Goal: Task Accomplishment & Management: Use online tool/utility

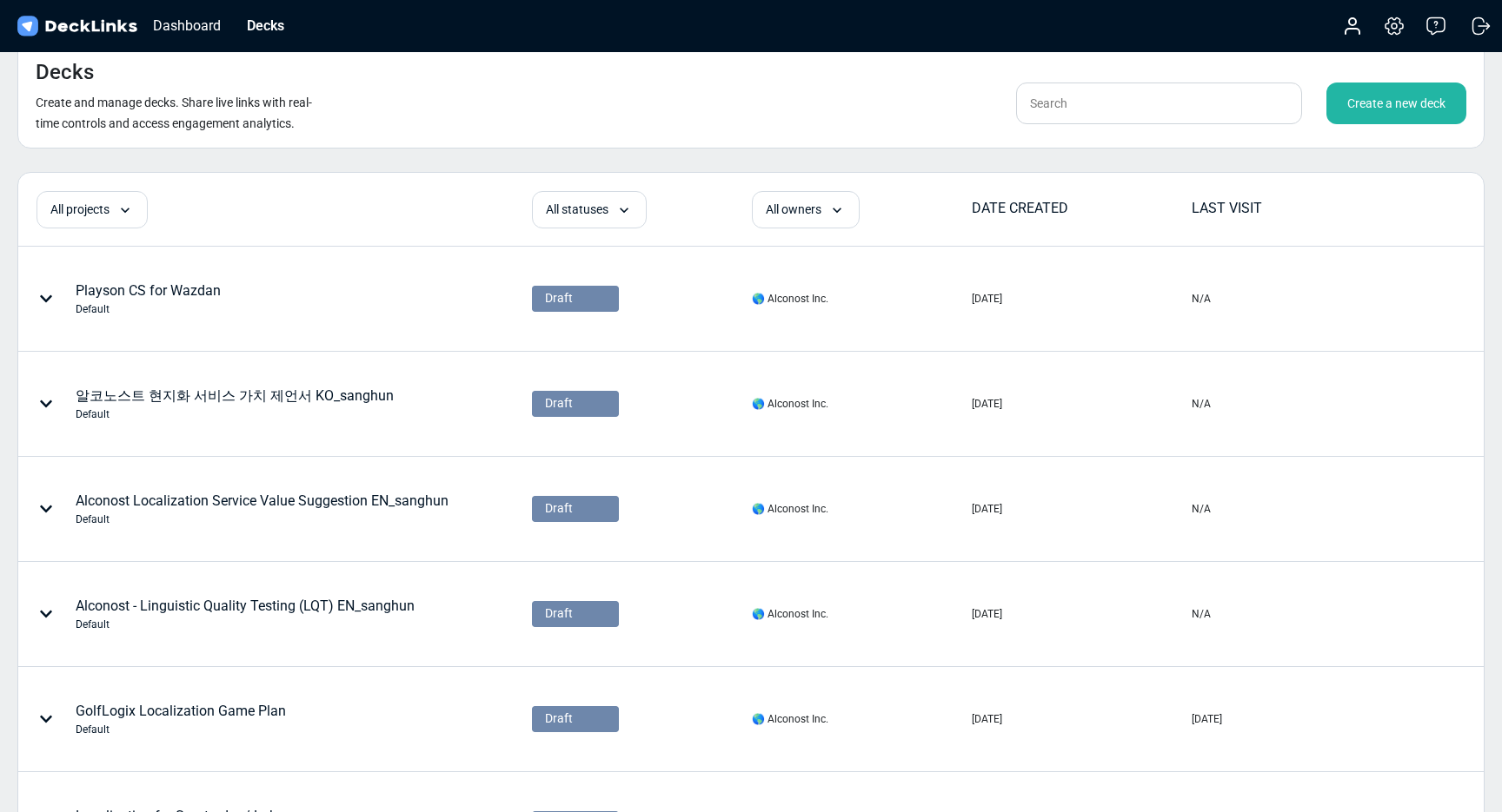
click at [1386, 111] on div "Create a new deck" at bounding box center [1395, 103] width 140 height 42
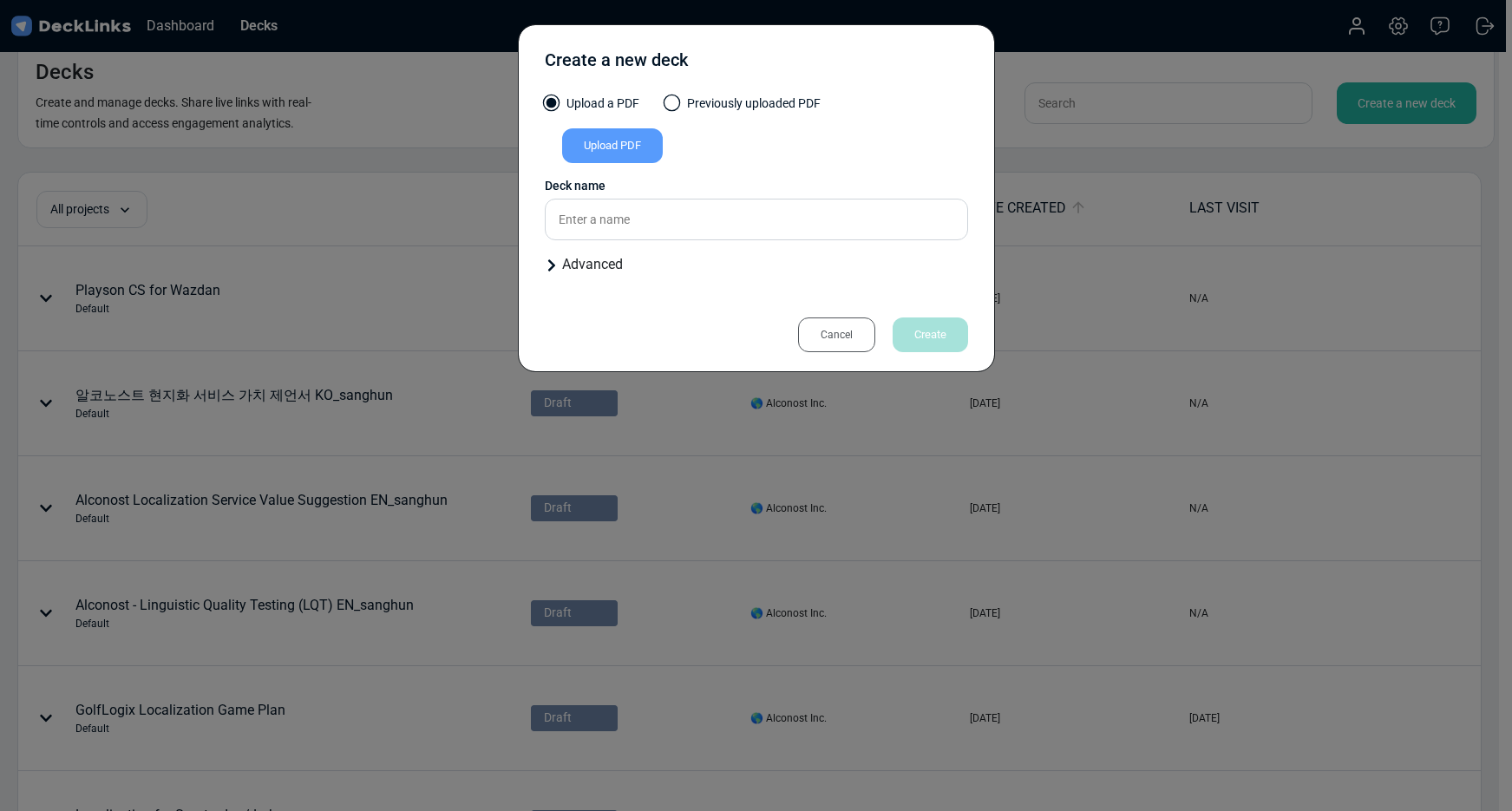
click at [603, 139] on div "Upload PDF" at bounding box center [612, 146] width 100 height 35
click at [0, 0] on input "Upload PDF" at bounding box center [0, 0] width 0 height 0
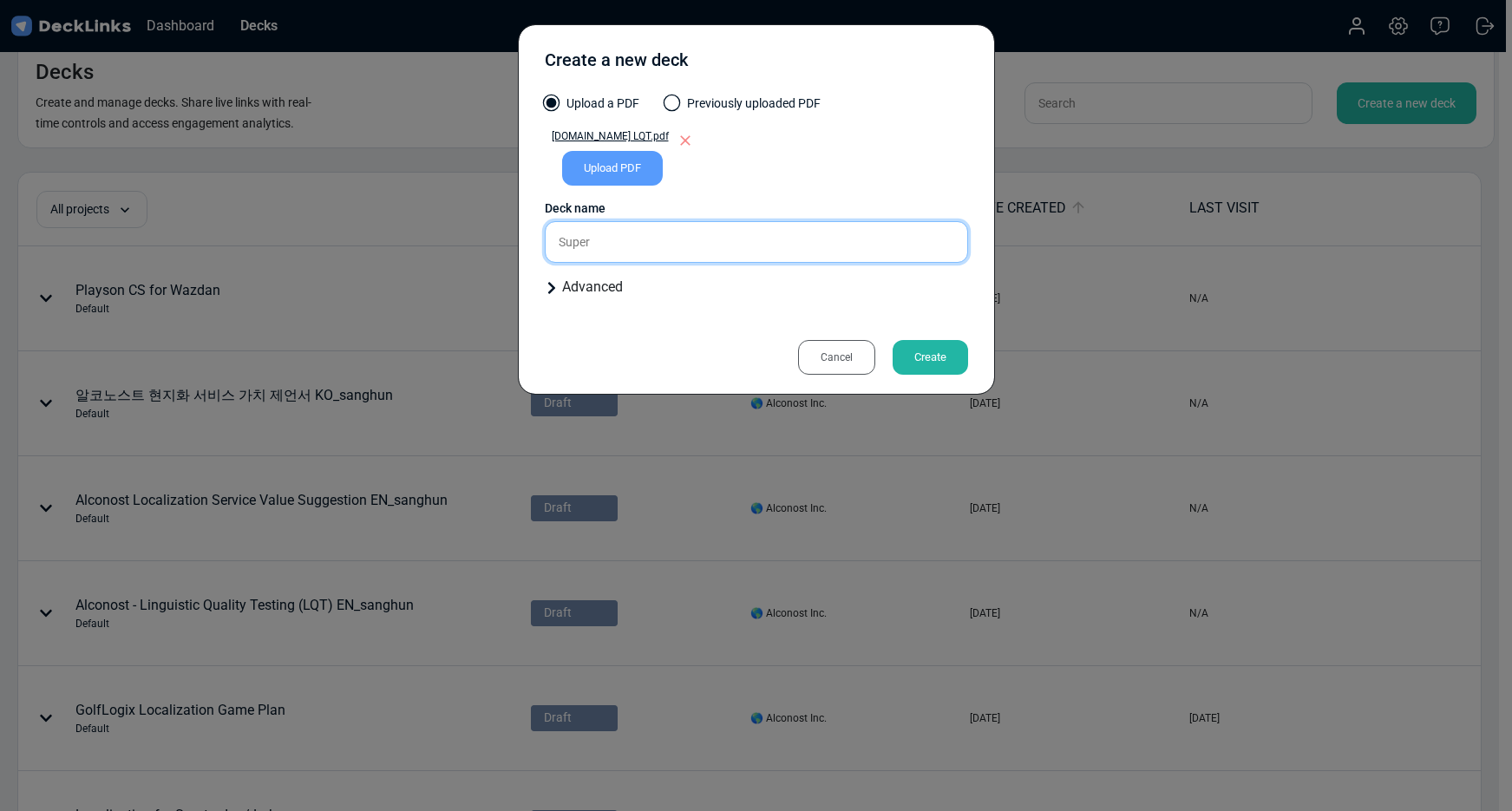
click at [581, 237] on input "Super" at bounding box center [756, 241] width 423 height 42
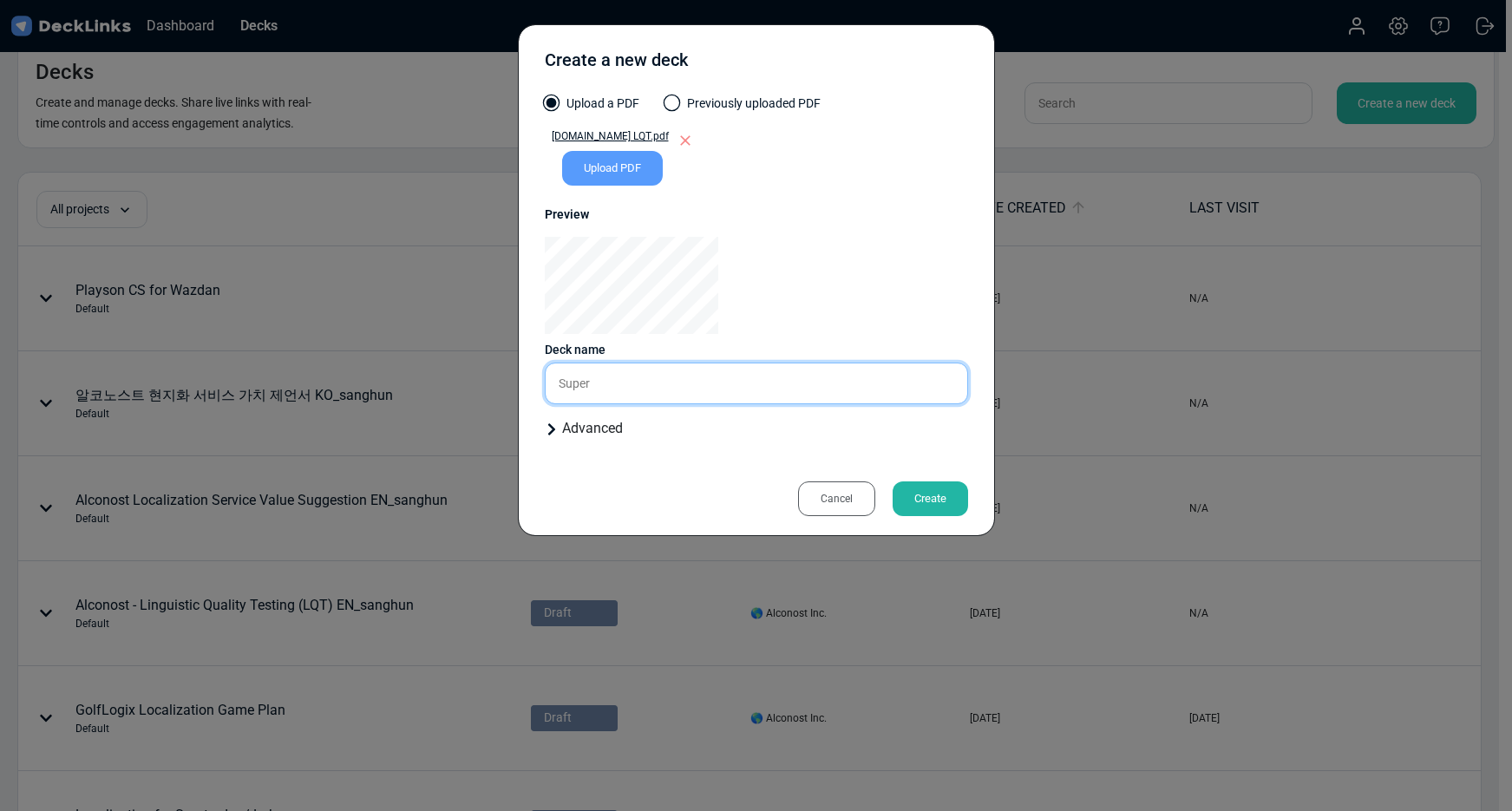
click at [557, 382] on input "Super" at bounding box center [756, 383] width 423 height 42
click at [611, 382] on input "(di) Super" at bounding box center [756, 383] width 423 height 42
type input "(di) Super LQT"
click at [927, 498] on div "Create" at bounding box center [930, 499] width 75 height 35
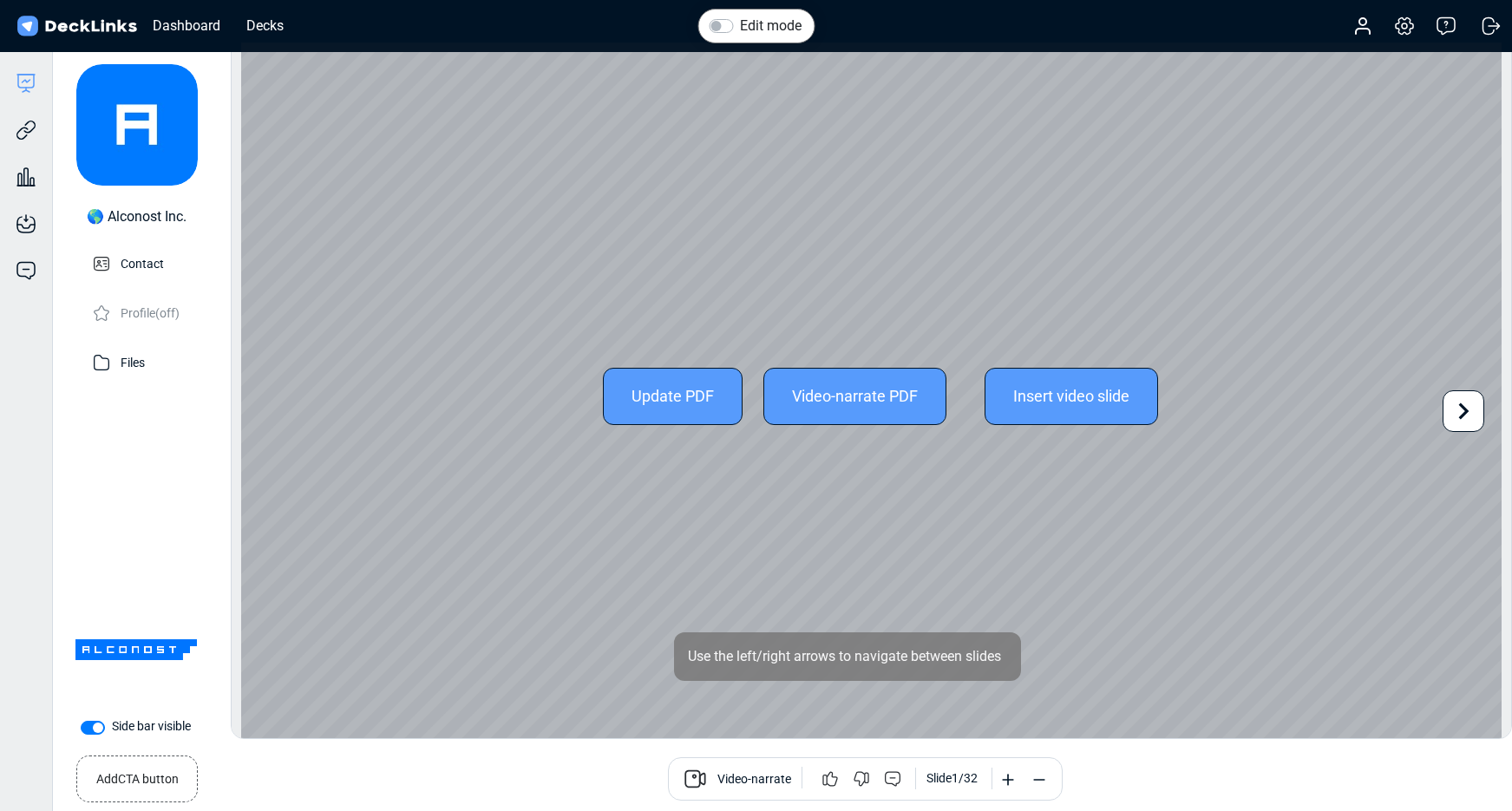
click at [1465, 409] on icon at bounding box center [1465, 411] width 11 height 17
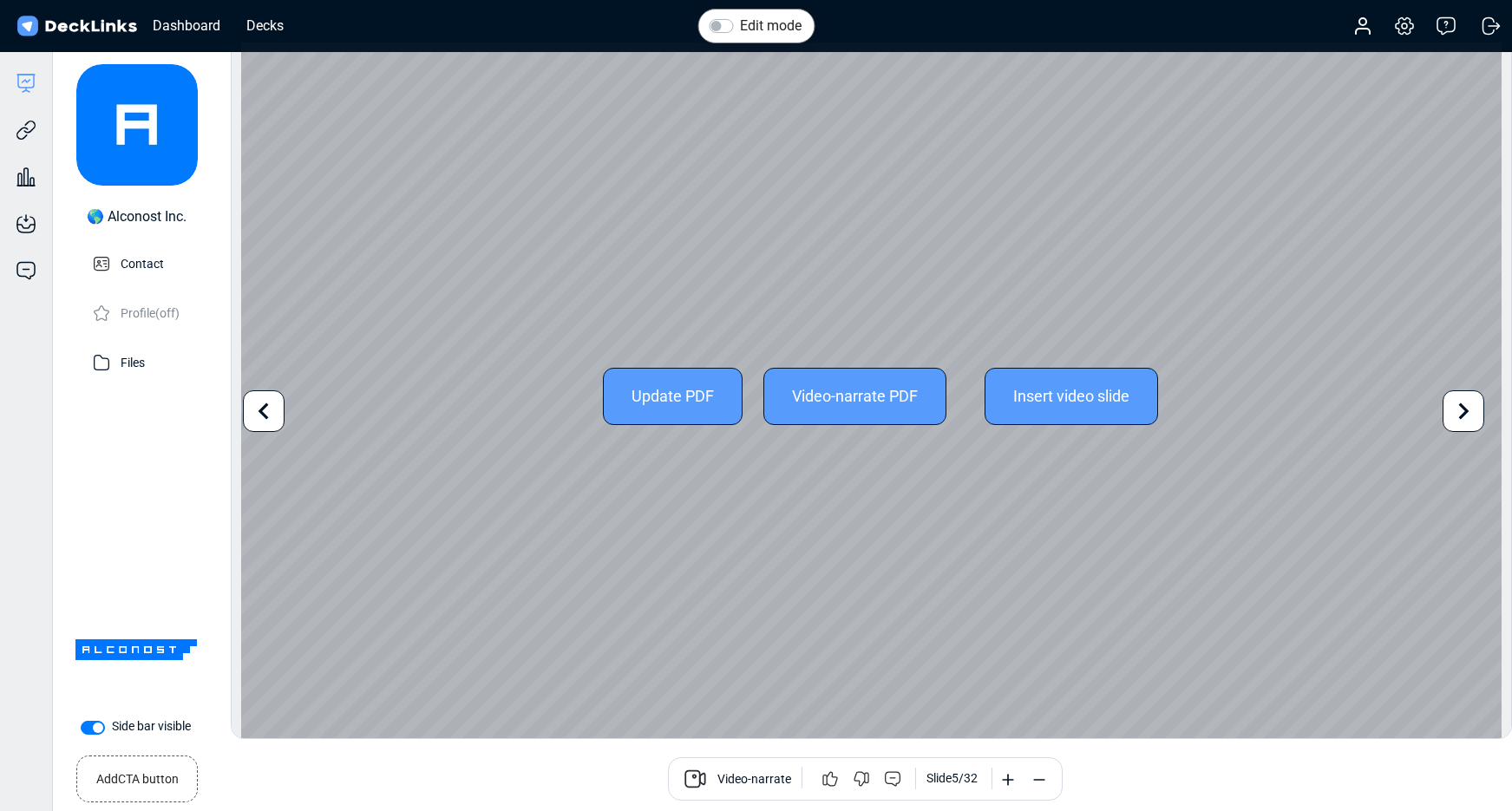
click at [1465, 409] on icon at bounding box center [1465, 411] width 11 height 17
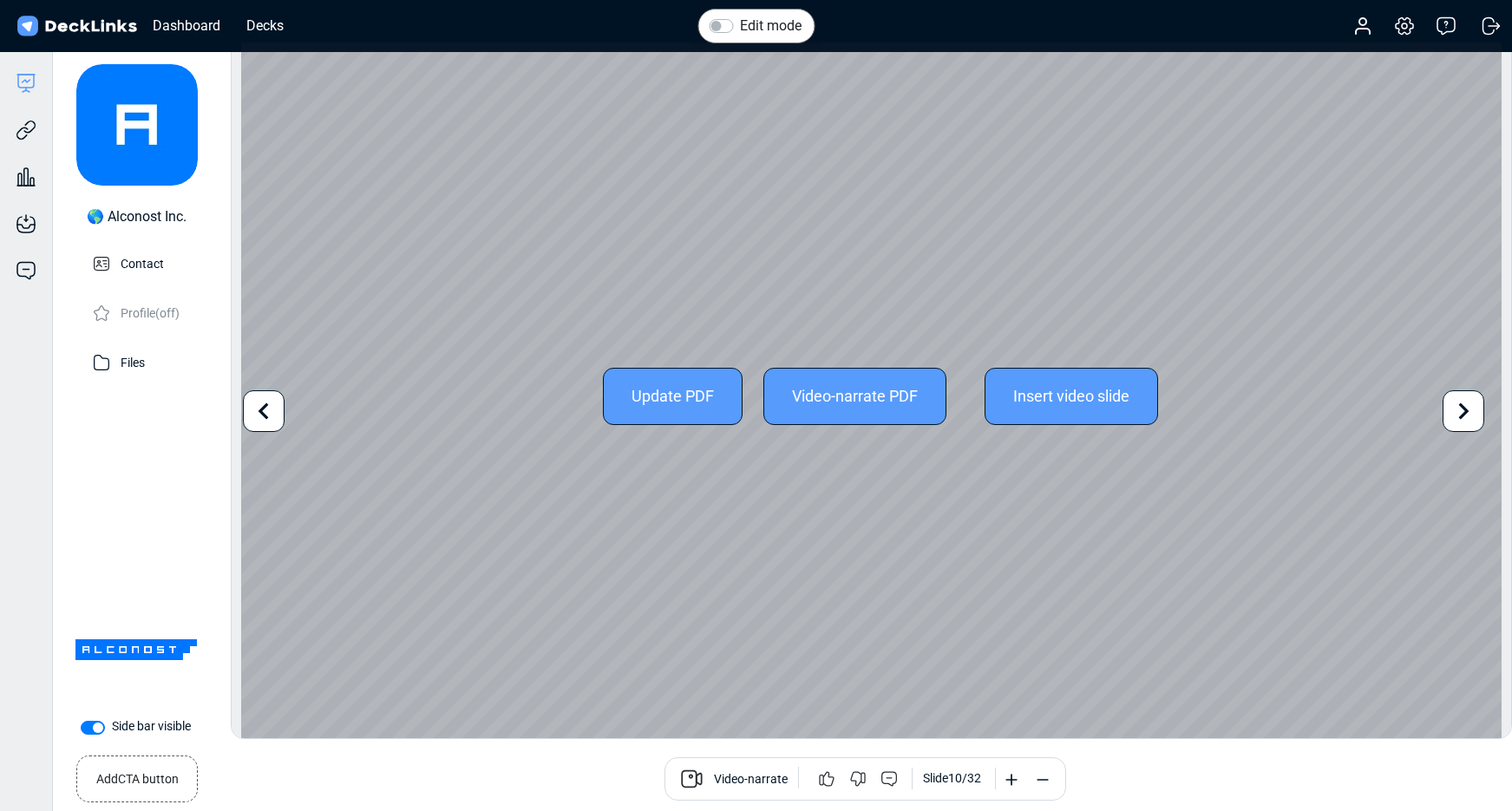
click at [1465, 409] on icon at bounding box center [1465, 411] width 11 height 17
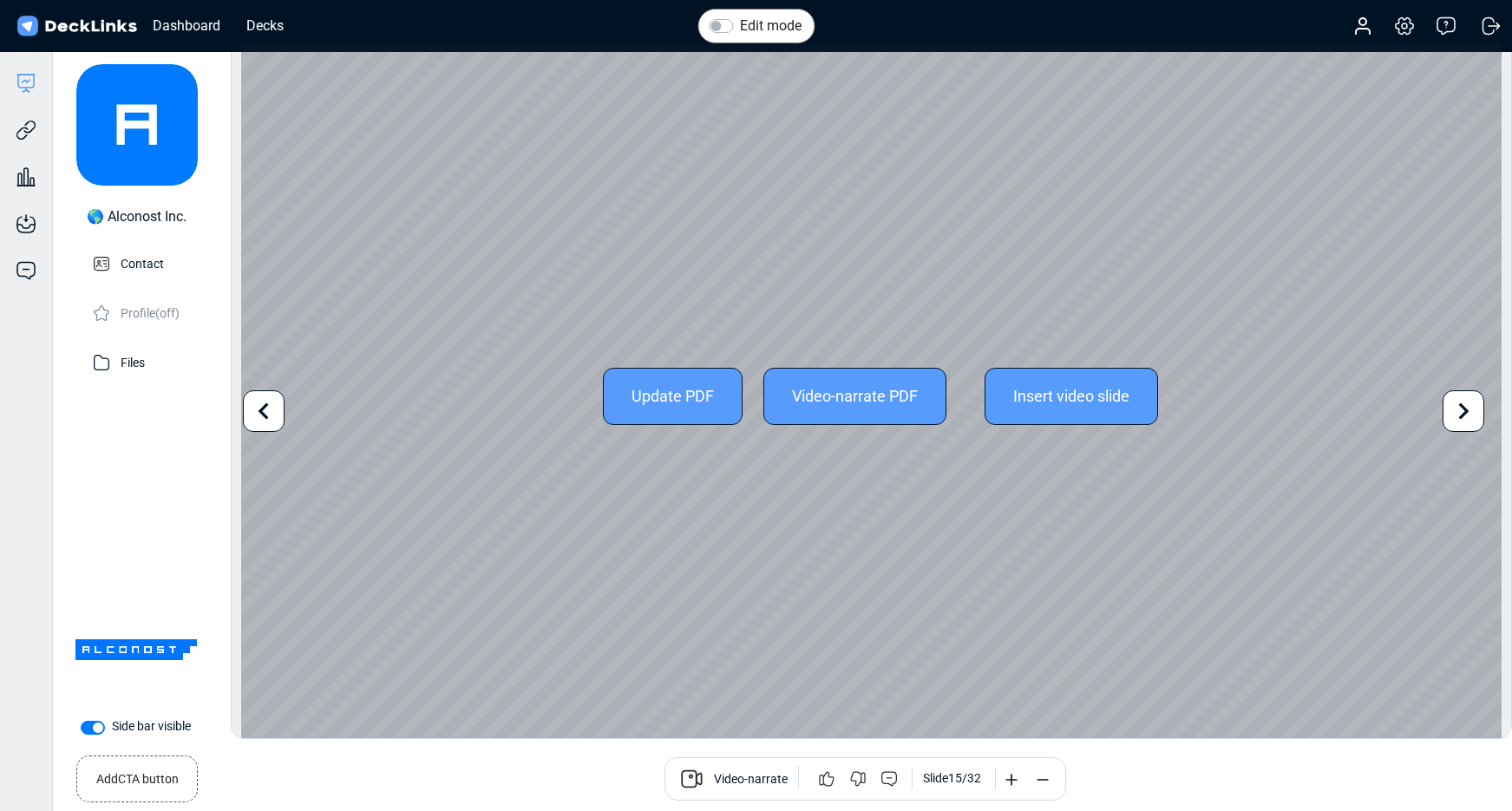
click at [1465, 409] on icon at bounding box center [1465, 411] width 11 height 17
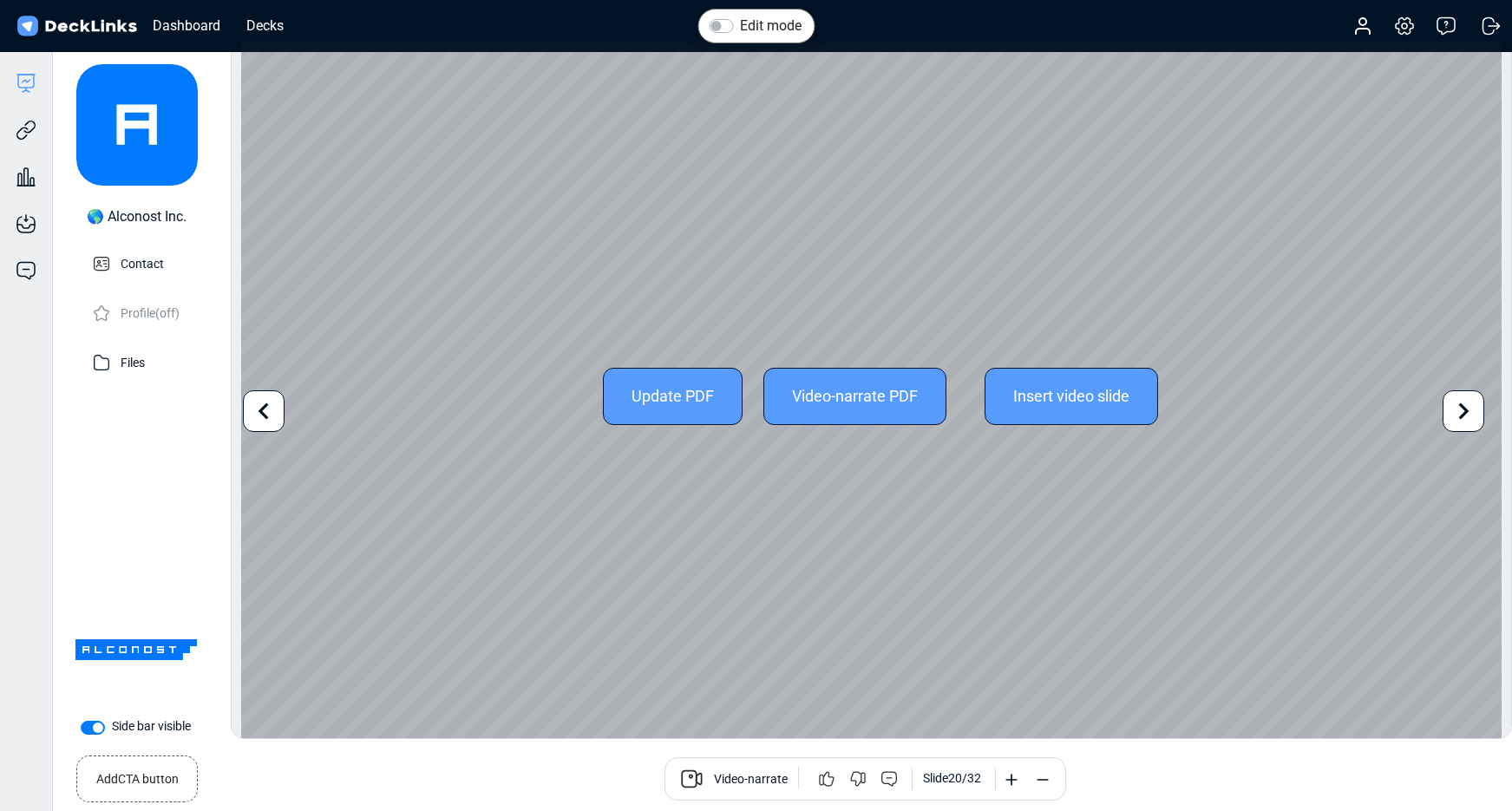
click at [1465, 409] on icon at bounding box center [1465, 411] width 11 height 17
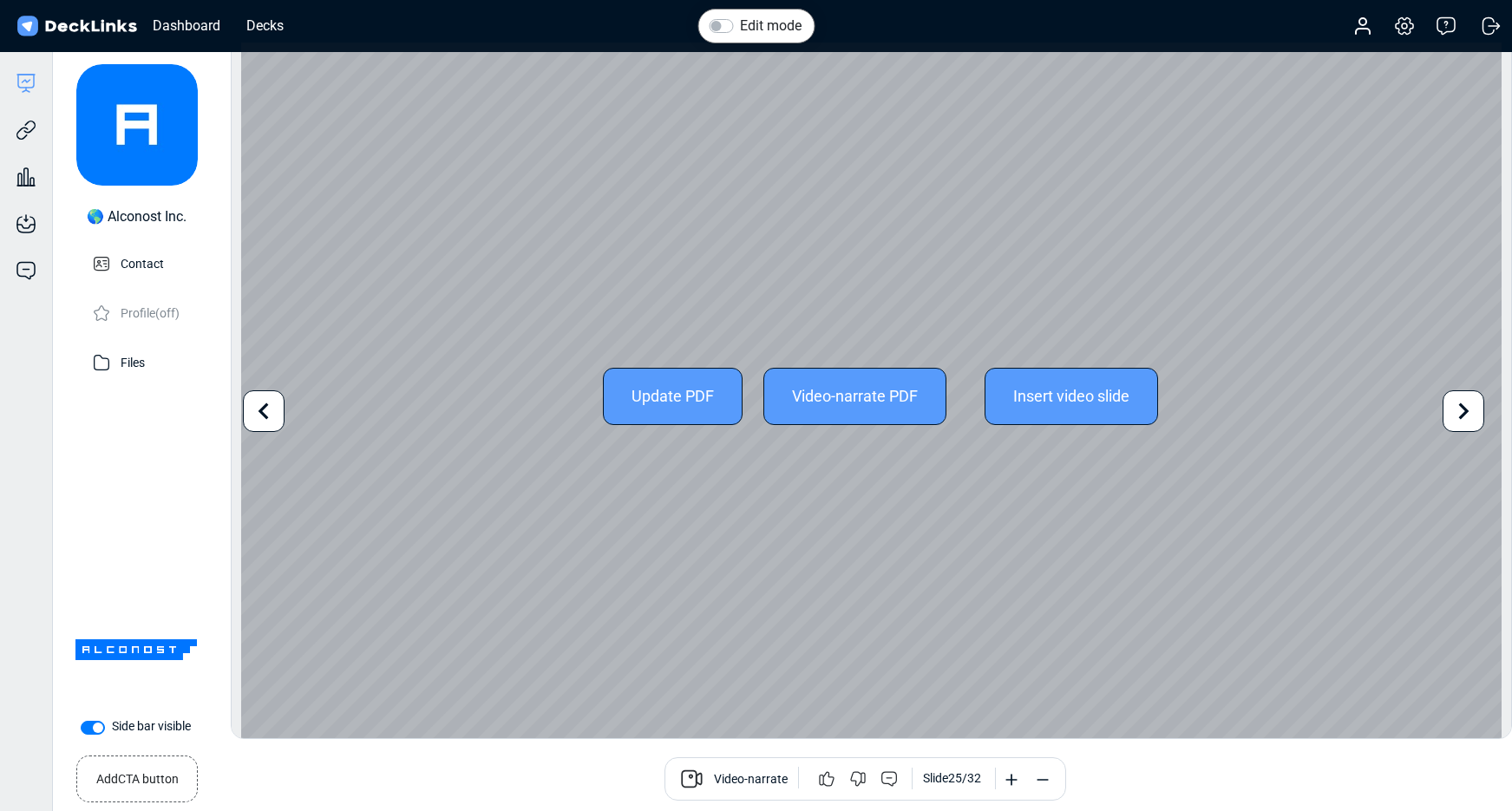
click at [1465, 409] on icon at bounding box center [1465, 411] width 11 height 17
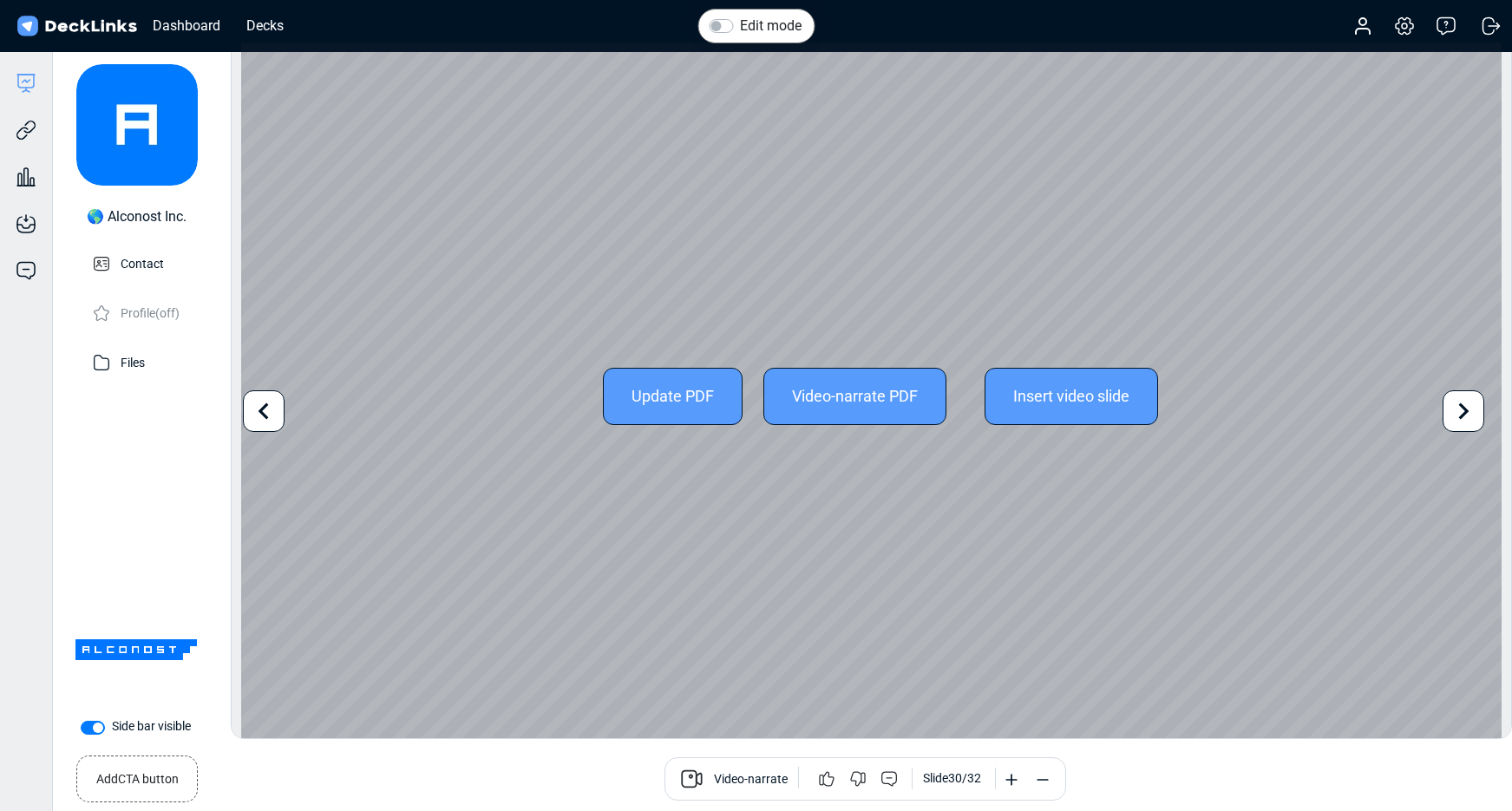
click at [1465, 409] on icon at bounding box center [1465, 411] width 11 height 17
click at [1465, 409] on div "Update PDF Video-narrate PDF Insert video slide" at bounding box center [871, 397] width 1261 height 708
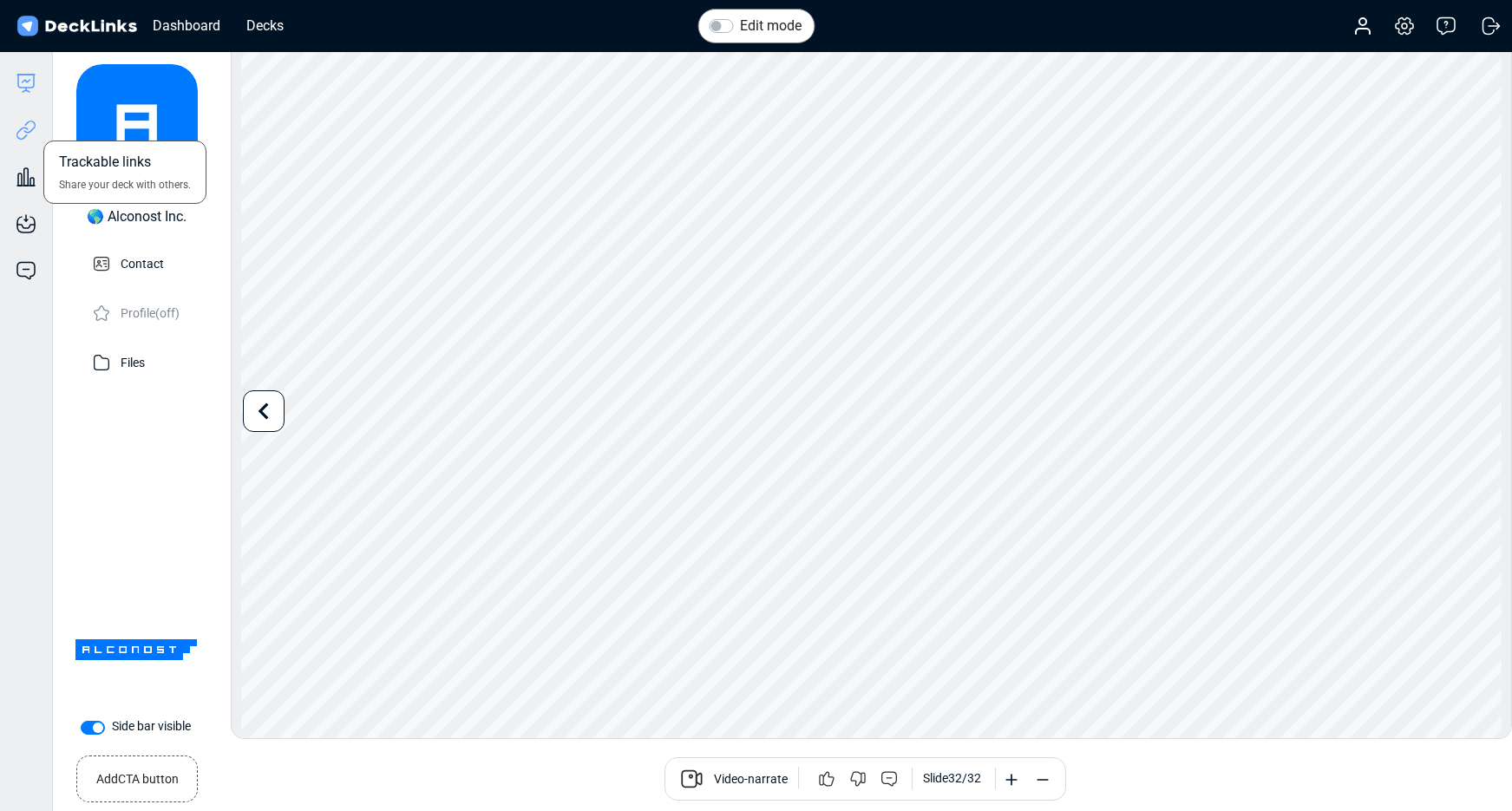
click at [22, 137] on icon at bounding box center [26, 130] width 20 height 20
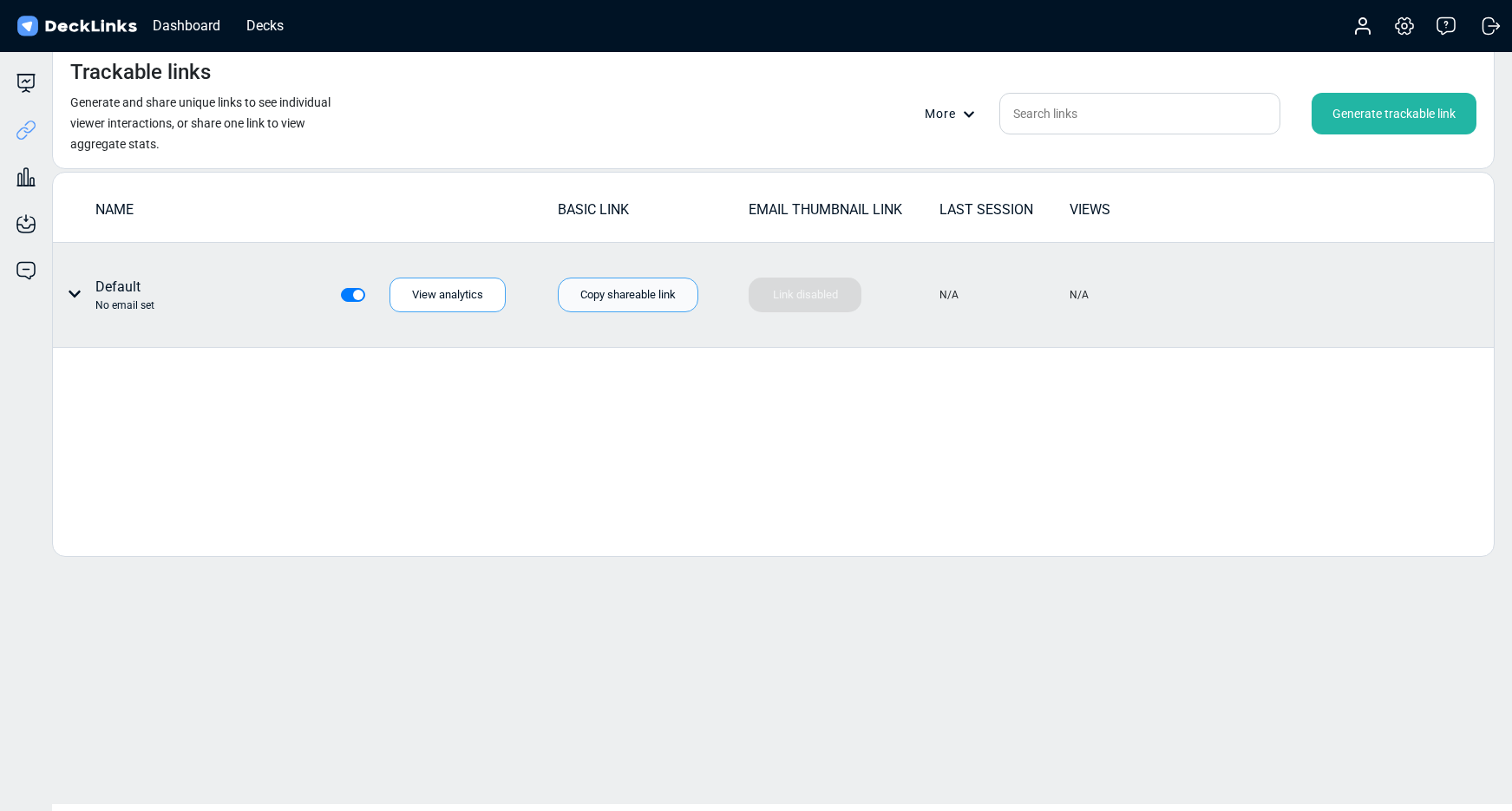
click at [637, 305] on div "Copy shareable link" at bounding box center [628, 295] width 140 height 35
